Goal: Check status: Check status

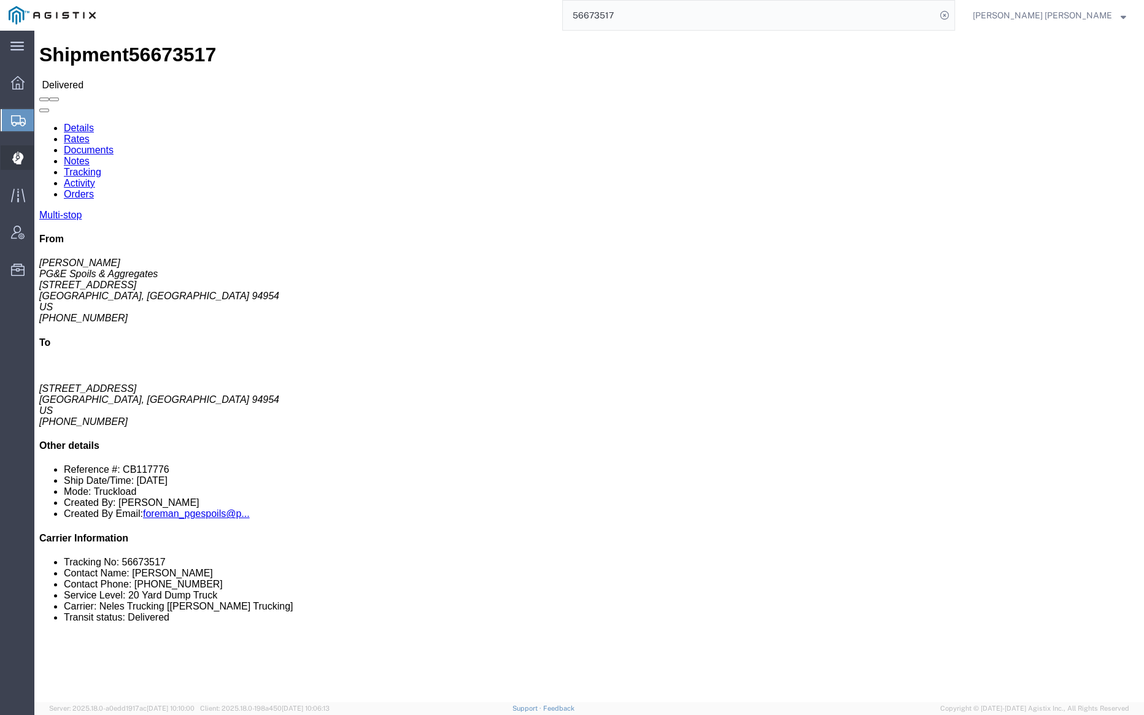
click at [42, 155] on span "Dispatch Manager" at bounding box center [38, 157] width 9 height 25
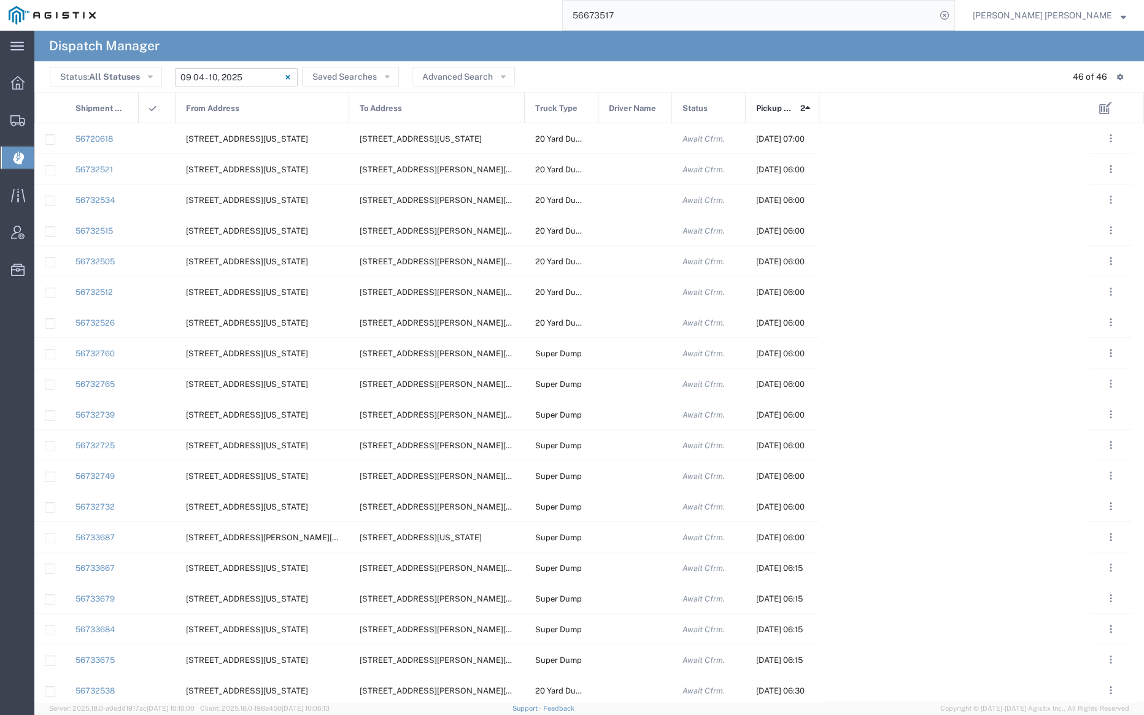
click at [237, 75] on input "[DATE] - [DATE]" at bounding box center [236, 77] width 123 height 18
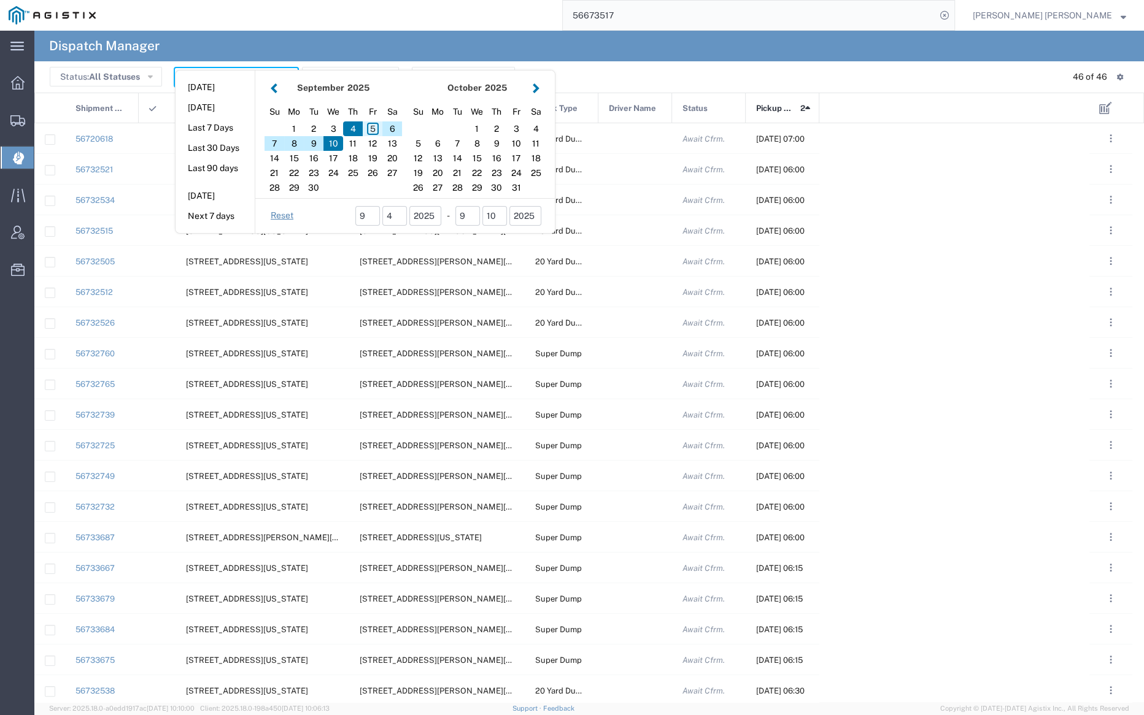
click at [371, 126] on div "5" at bounding box center [373, 128] width 20 height 15
type input "[DATE]"
type input "[DATE] - [DATE]"
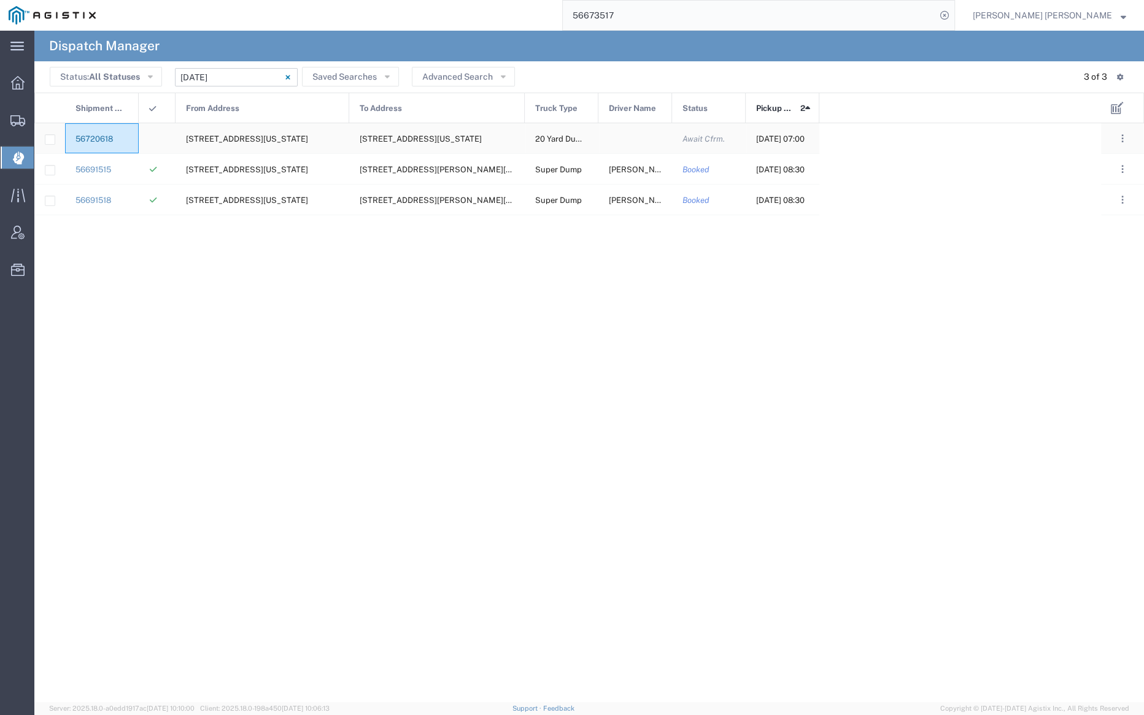
click at [98, 136] on link "56720618" at bounding box center [93, 138] width 37 height 9
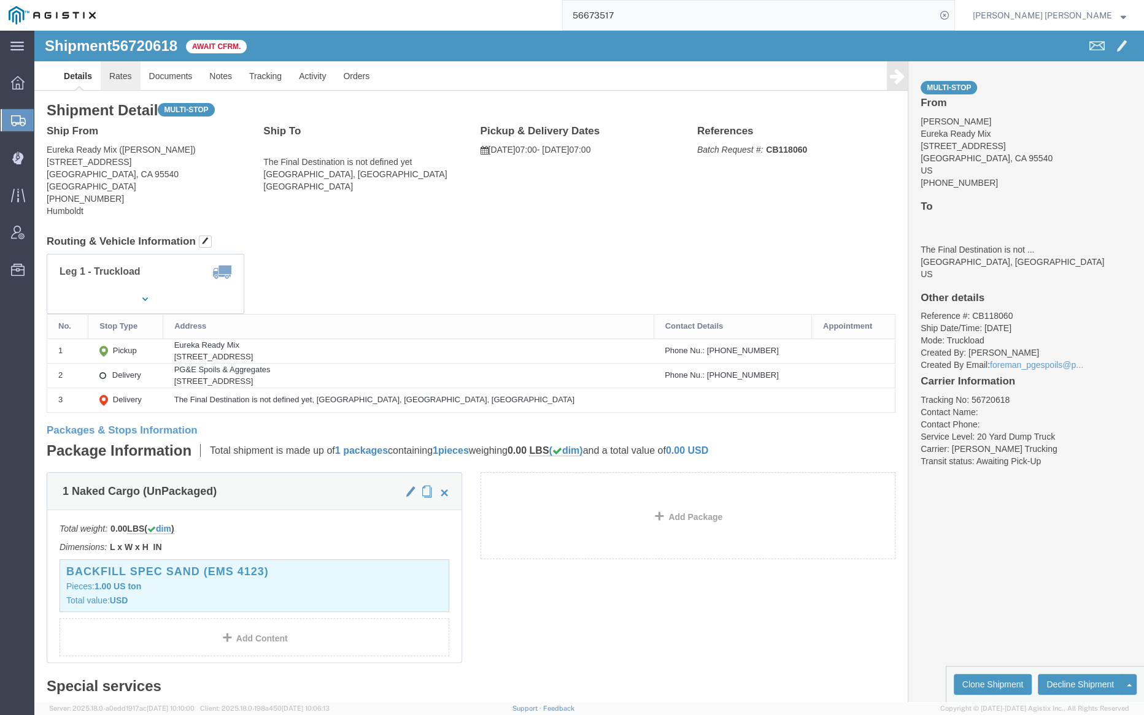
click link "Rates"
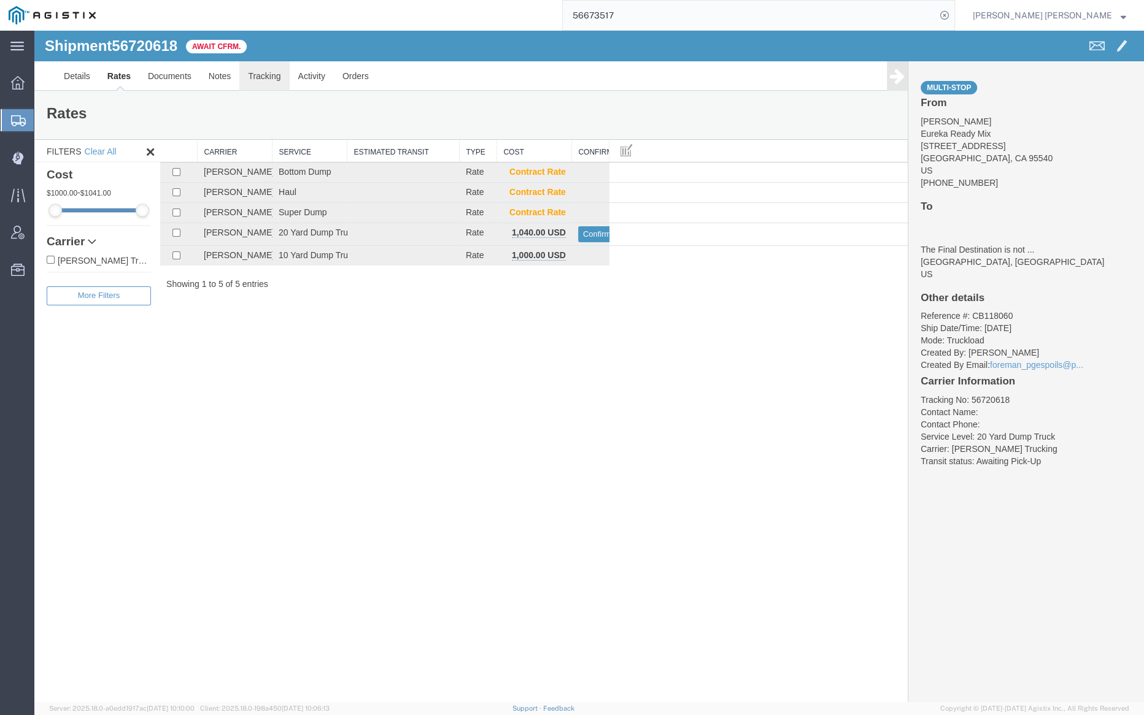
click at [256, 71] on link "Tracking" at bounding box center [264, 75] width 50 height 29
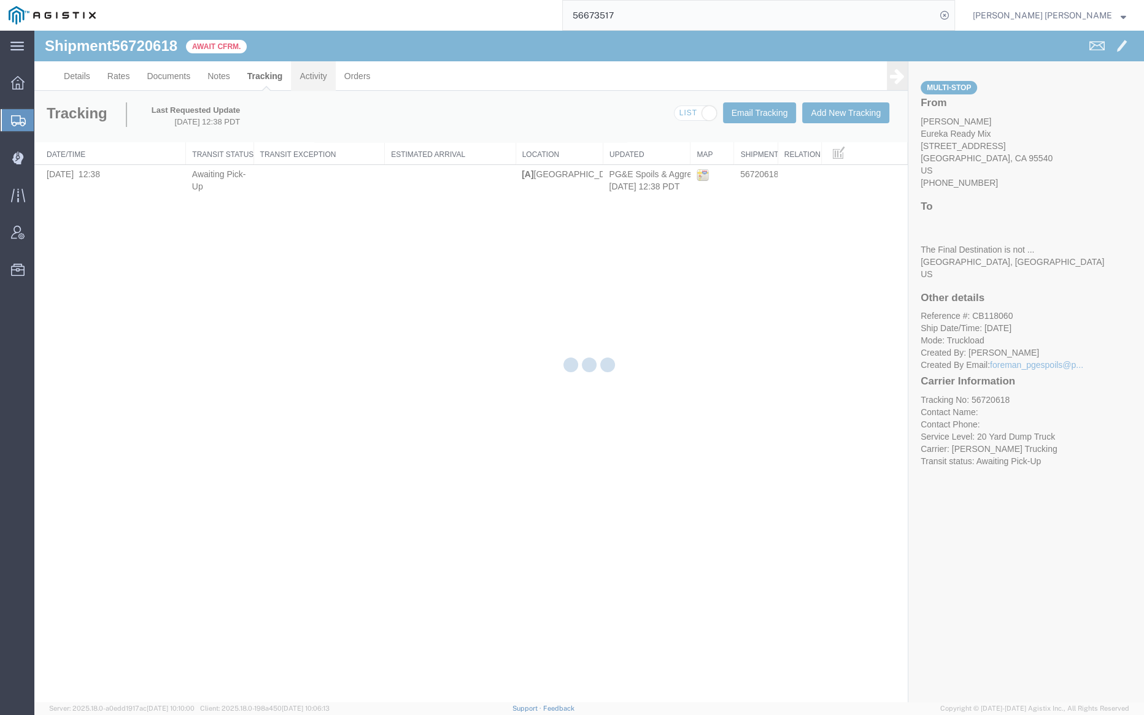
click at [317, 74] on link "Activity" at bounding box center [313, 75] width 44 height 29
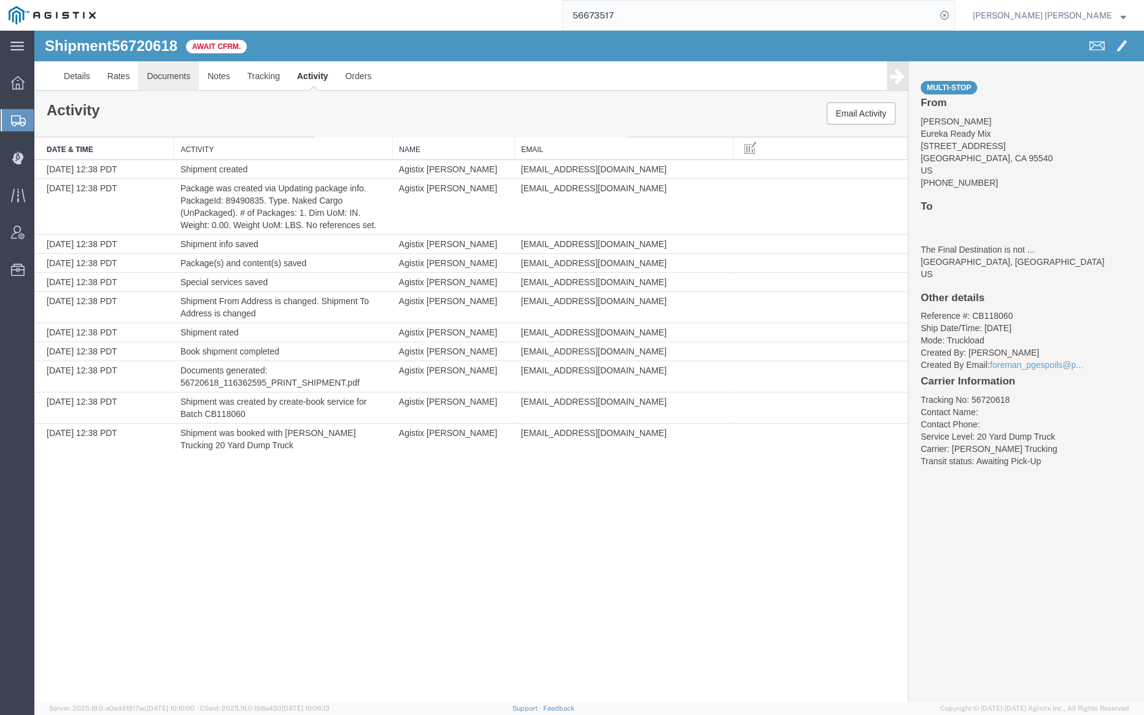
click at [166, 75] on link "Documents" at bounding box center [168, 75] width 61 height 29
